Goal: Task Accomplishment & Management: Use online tool/utility

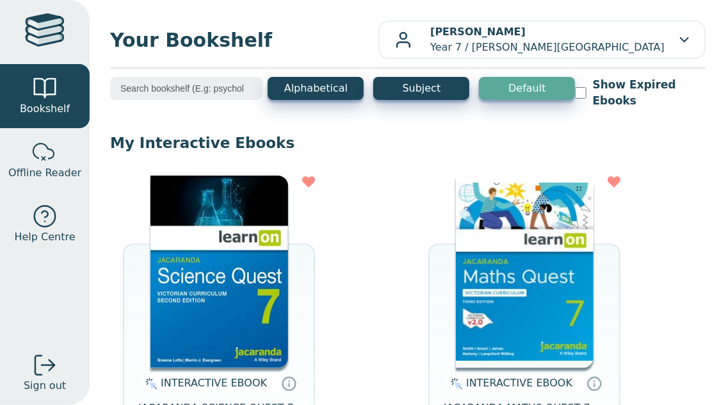
click at [235, 229] on img at bounding box center [219, 271] width 138 height 192
click at [190, 227] on img at bounding box center [219, 271] width 138 height 192
click at [170, 192] on img at bounding box center [219, 271] width 138 height 192
